Goal: Find specific page/section: Find specific page/section

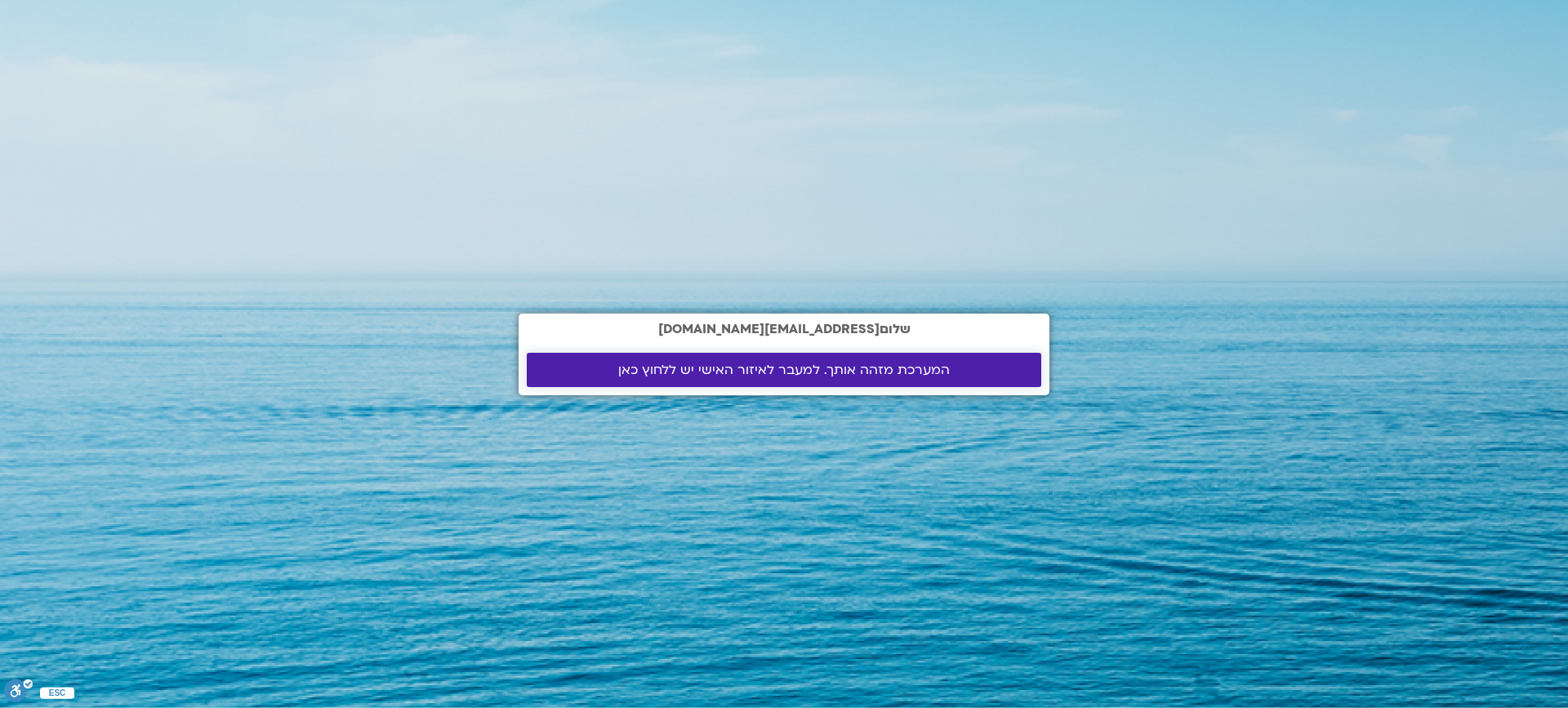
click at [787, 370] on span "המערכת מזהה אותך. למעבר לאיזור האישי יש ללחוץ כאן" at bounding box center [784, 369] width 331 height 15
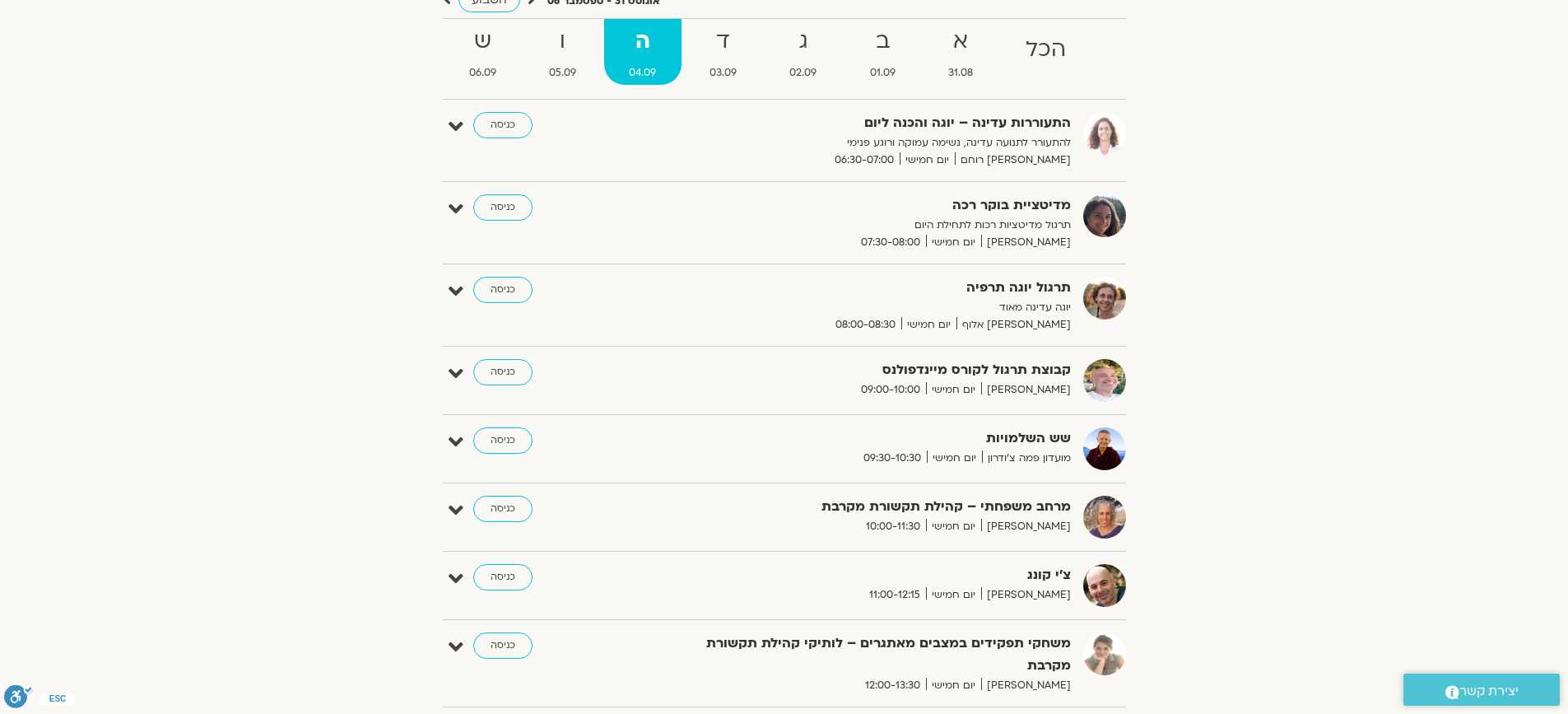
scroll to position [330, 0]
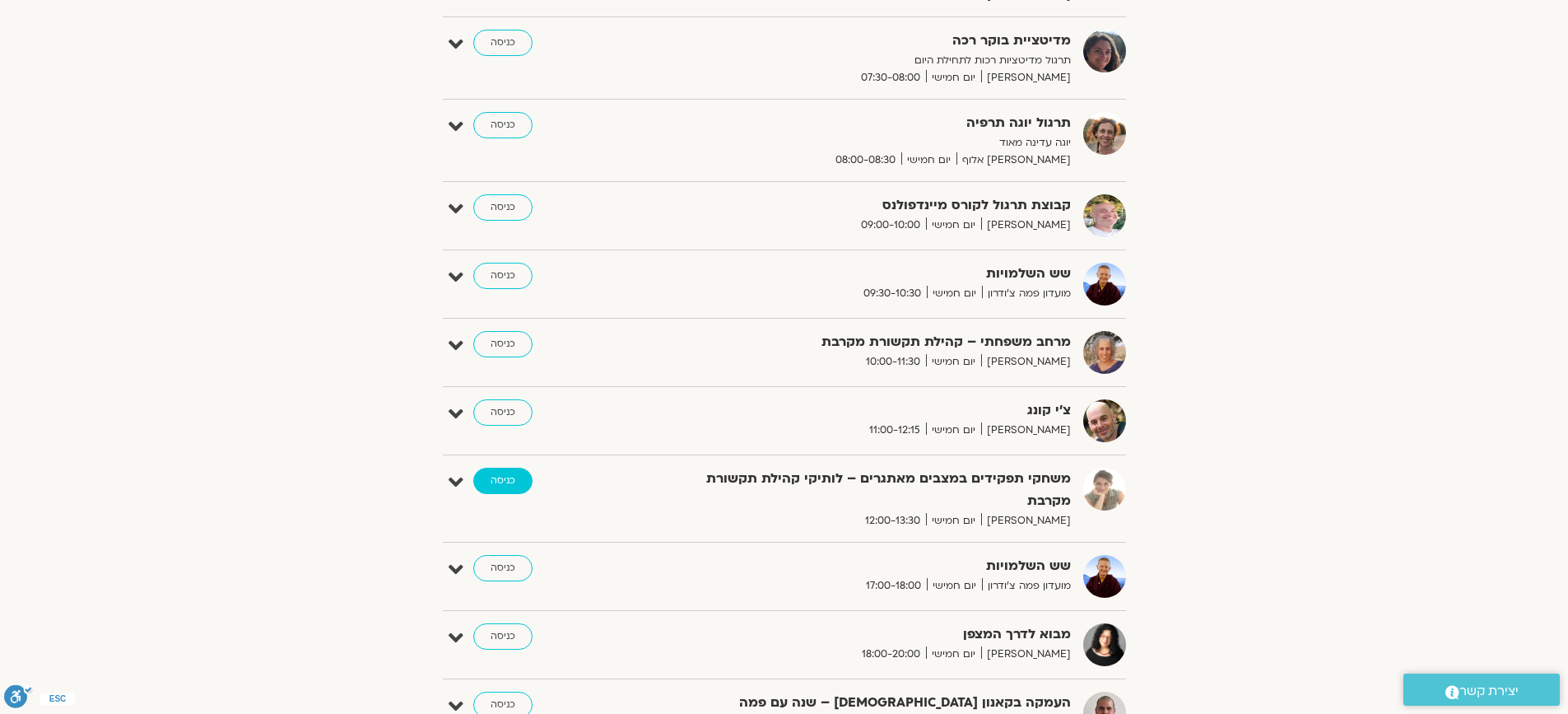
click at [499, 479] on link "כניסה" at bounding box center [503, 480] width 59 height 26
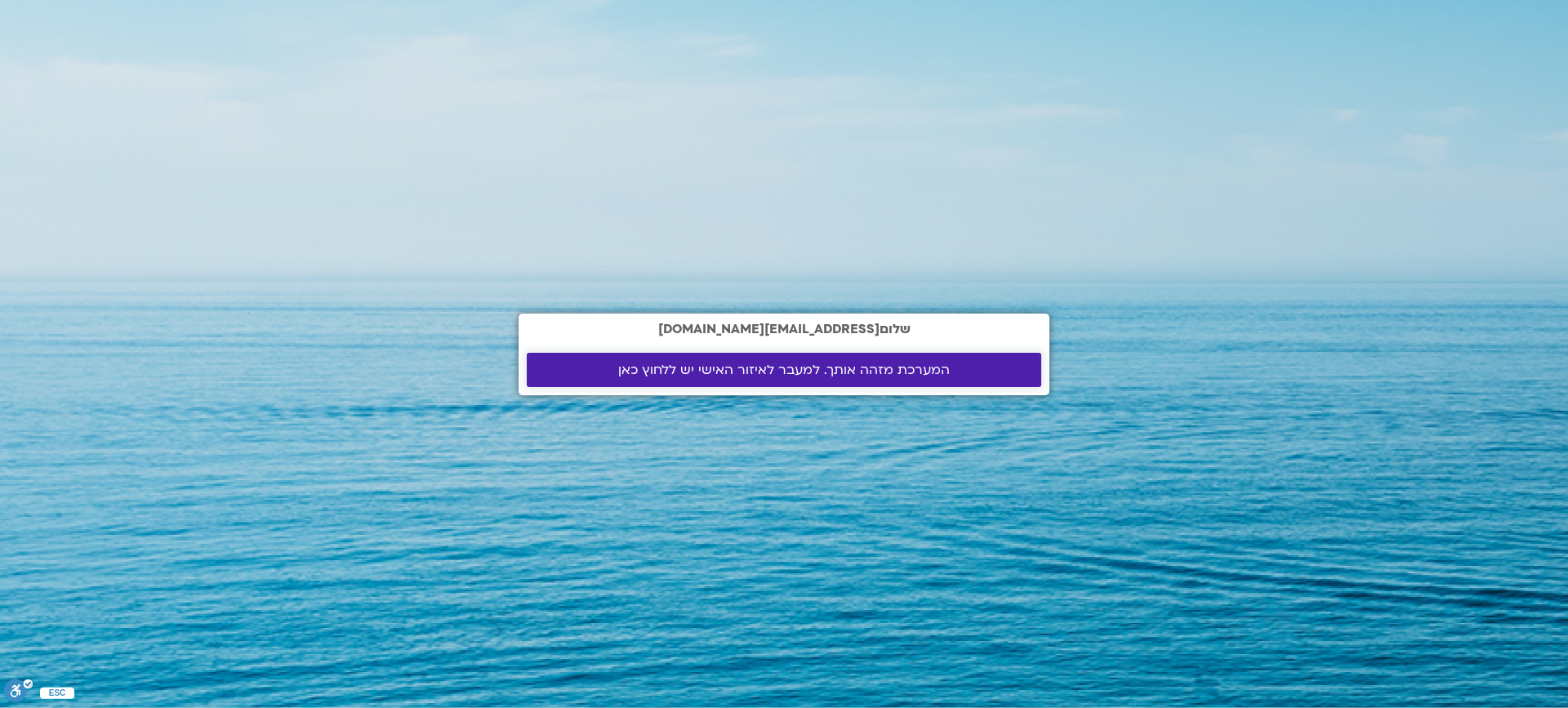
click at [752, 363] on span "המערכת מזהה אותך. למעבר לאיזור האישי יש ללחוץ כאן" at bounding box center [784, 369] width 331 height 15
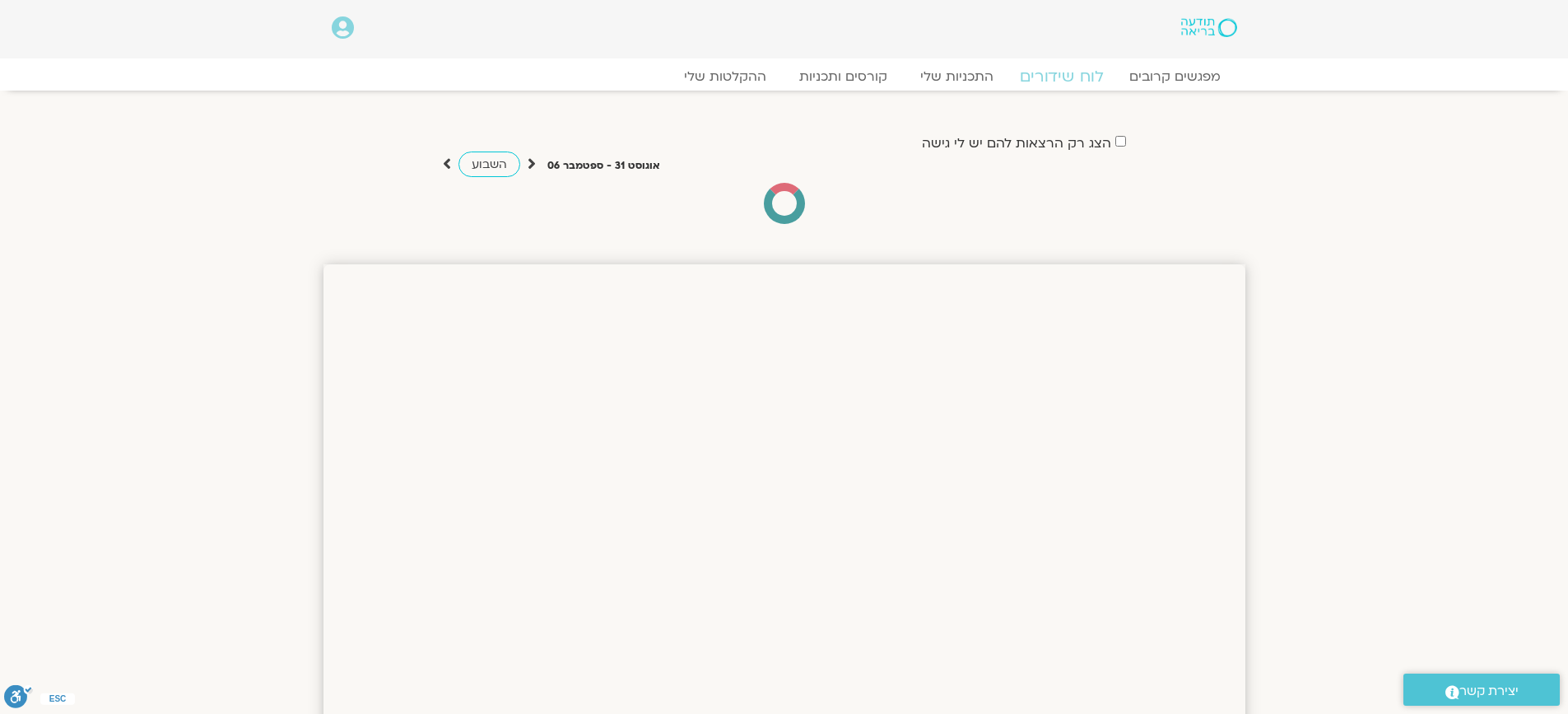
click at [1040, 74] on link "לוח שידורים" at bounding box center [1061, 76] width 124 height 20
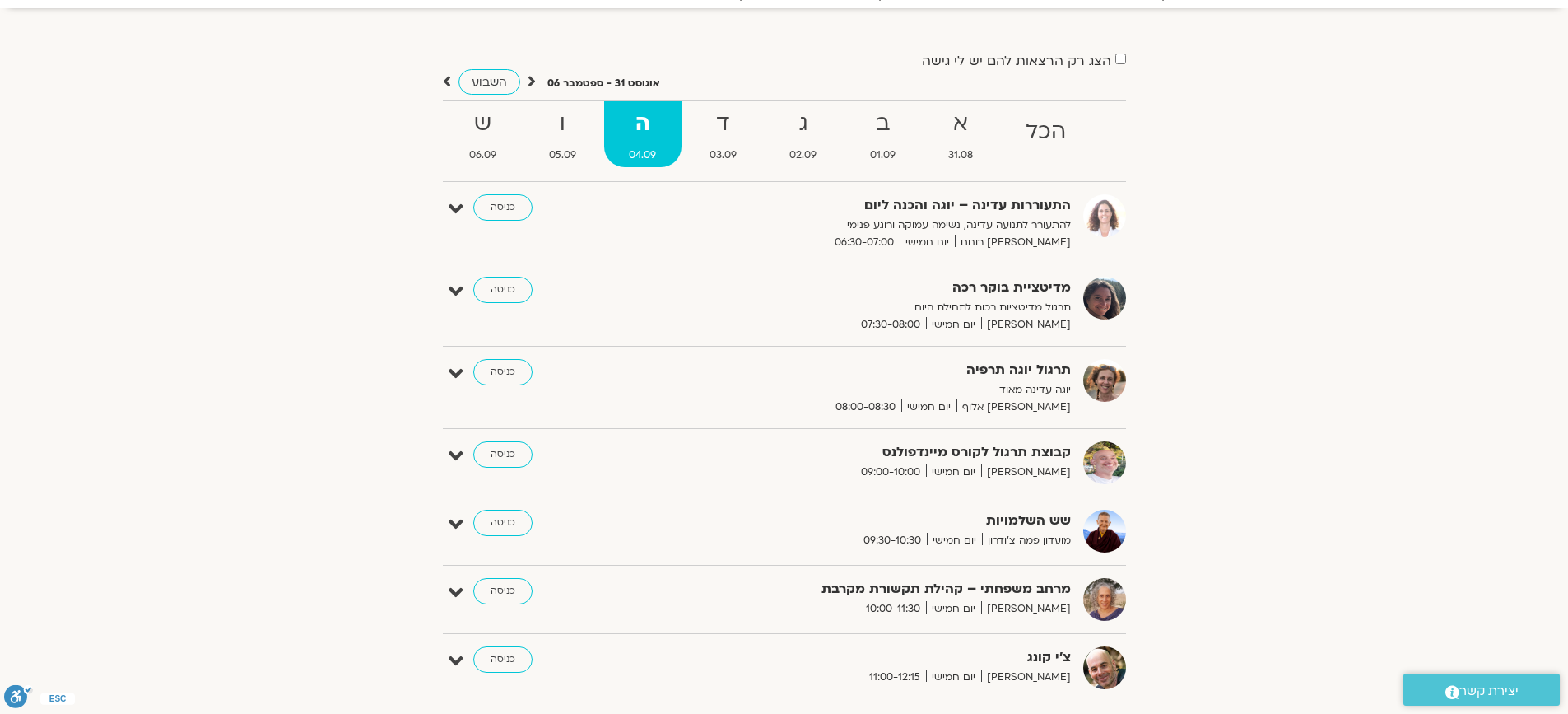
scroll to position [247, 0]
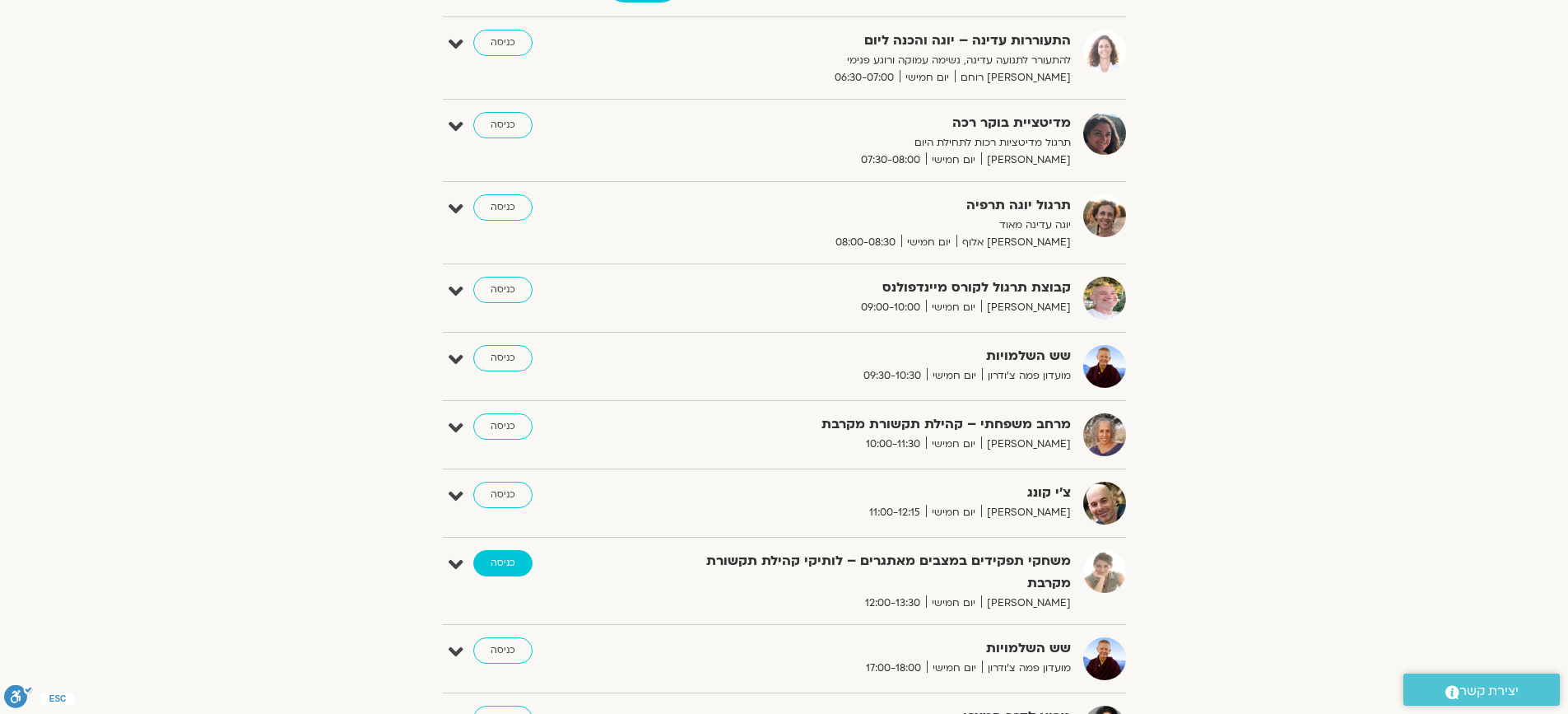
click at [501, 565] on link "כניסה" at bounding box center [503, 563] width 59 height 26
